Goal: Information Seeking & Learning: Check status

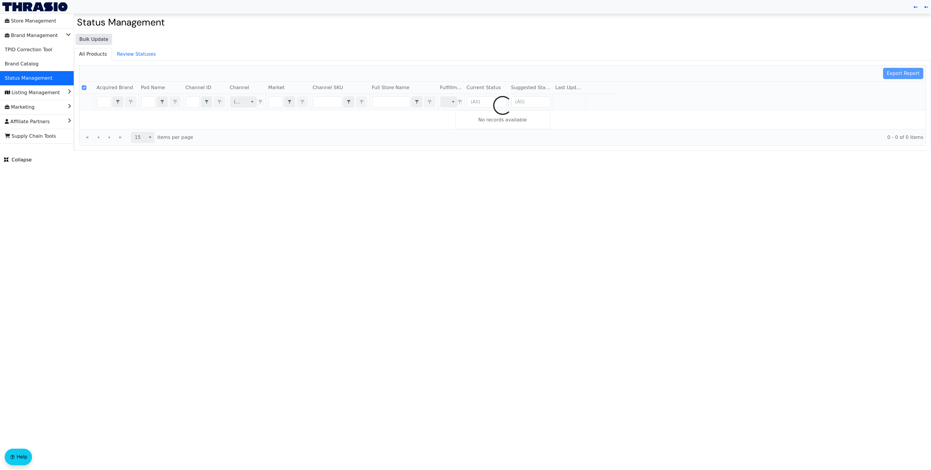
click at [146, 102] on div at bounding box center [502, 105] width 846 height 80
checkbox input "false"
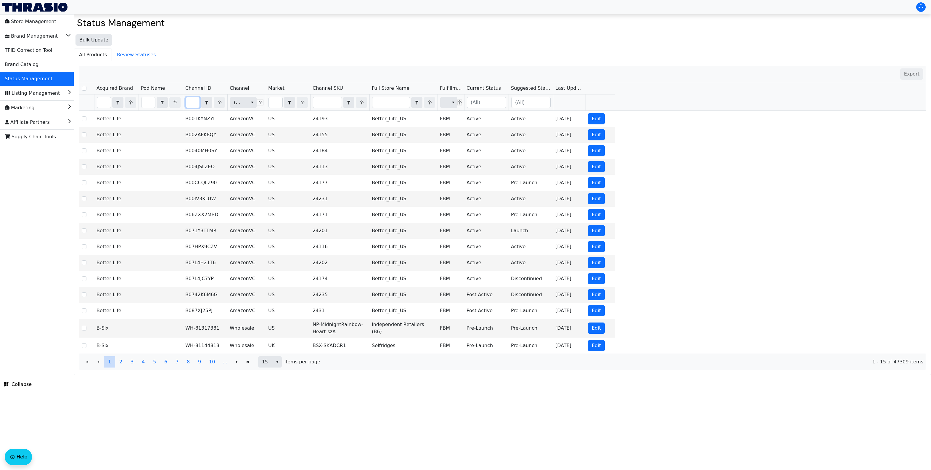
click at [191, 103] on input "Filter" at bounding box center [193, 102] width 14 height 11
type input "B07SST3DHJ"
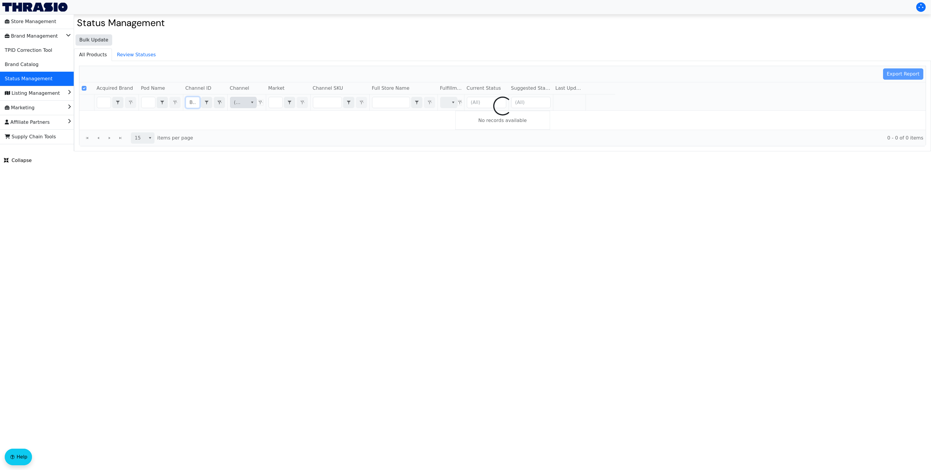
checkbox input "true"
type input "B07SST3DHJ"
checkbox input "false"
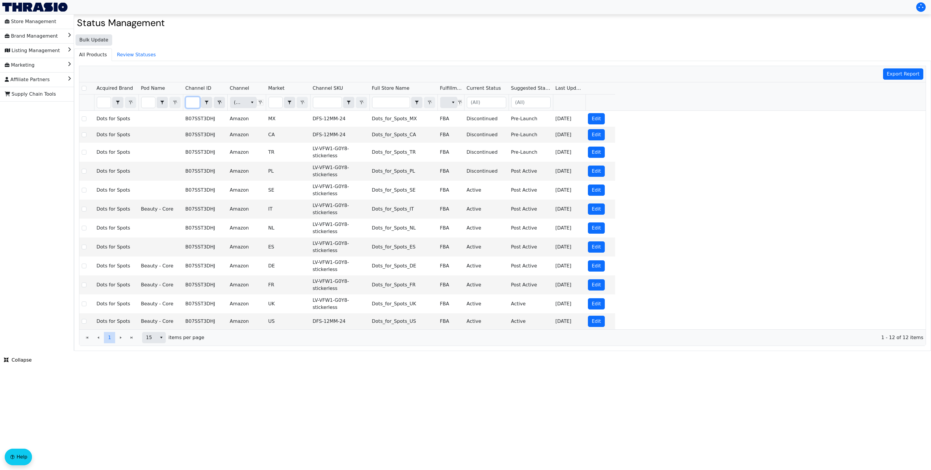
type input "B07SST3DHJ"
click at [264, 351] on html "Store Management Brand Management Listing Management Marketing Affiliate Partne…" at bounding box center [465, 175] width 931 height 351
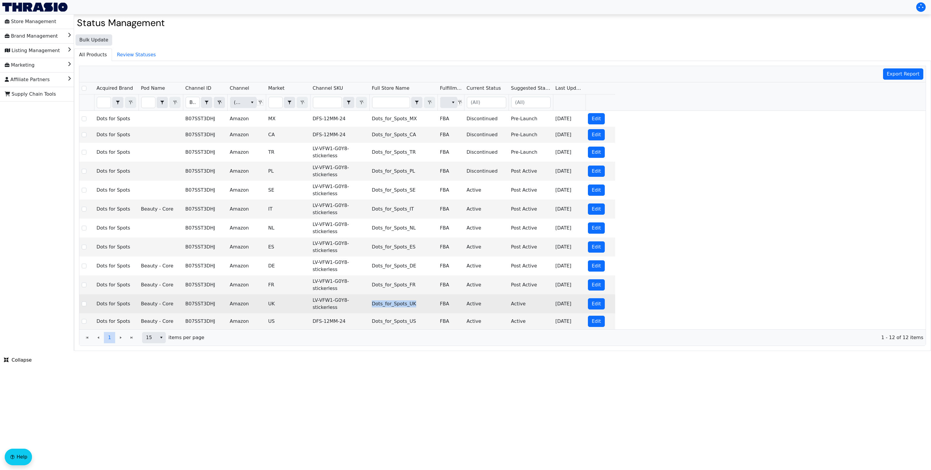
drag, startPoint x: 372, startPoint y: 306, endPoint x: 441, endPoint y: 306, distance: 68.7
click at [441, 306] on tr "Dots for Spots Beauty - Core B07SST3DHJ Amazon UK LV-VFW1-G0Y8-stickerless Dots…" at bounding box center [347, 303] width 536 height 19
click at [341, 301] on td "LV-VFW1-G0Y8-stickerless" at bounding box center [339, 303] width 59 height 19
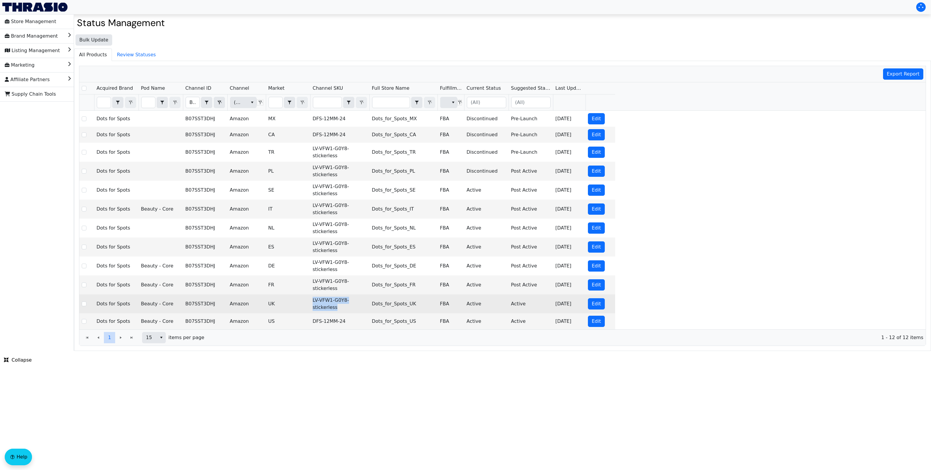
copy td "LV-VFW1-G0Y8-stickerless"
drag, startPoint x: 547, startPoint y: 303, endPoint x: 531, endPoint y: 304, distance: 16.1
click at [547, 303] on td "Active" at bounding box center [531, 303] width 44 height 19
click at [317, 302] on td "LV-VFW1-G0Y8-stickerless" at bounding box center [339, 303] width 59 height 19
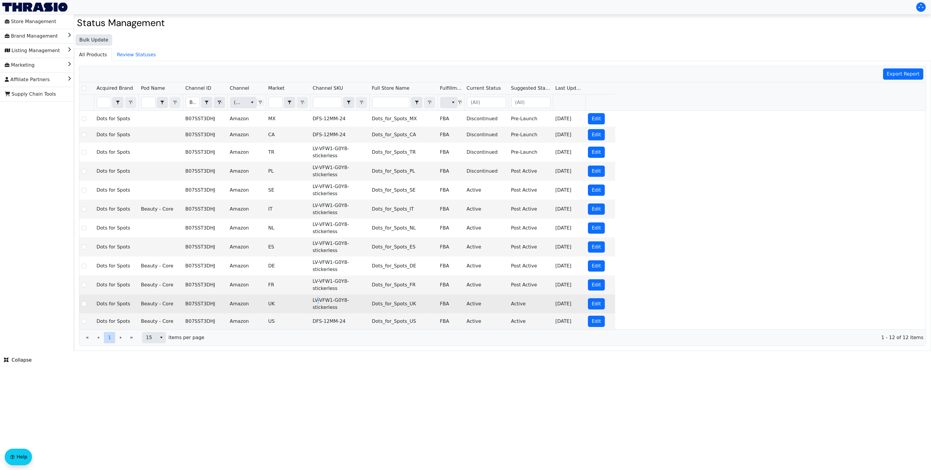
click at [317, 302] on td "LV-VFW1-G0Y8-stickerless" at bounding box center [339, 303] width 59 height 19
copy td "LV-VFW1-G0Y8-stickerless"
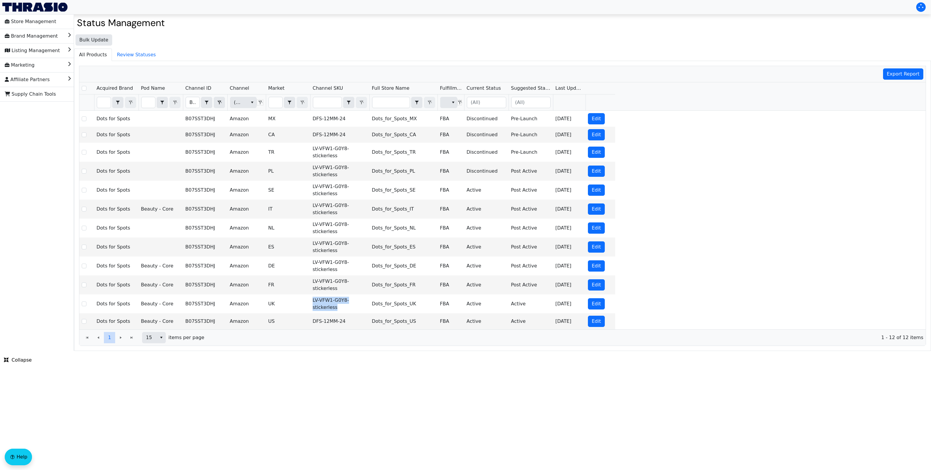
click at [520, 351] on html "Store Management Brand Management Listing Management Marketing Affiliate Partne…" at bounding box center [465, 175] width 931 height 351
